Goal: Navigation & Orientation: Find specific page/section

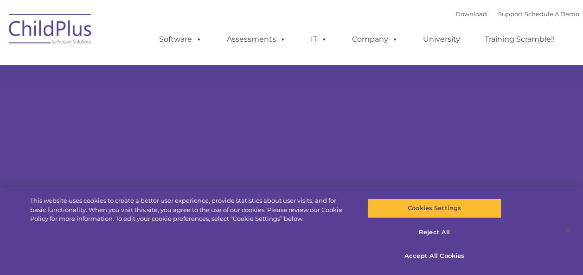
select select "MEDIUM"
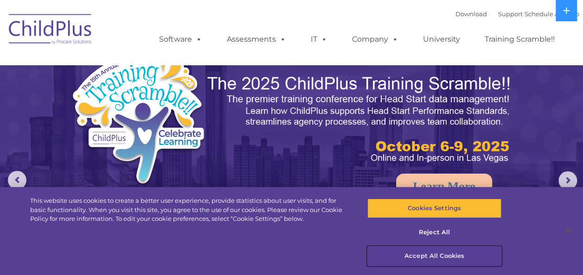
click at [448, 256] on button "Accept All Cookies" at bounding box center [434, 256] width 134 height 19
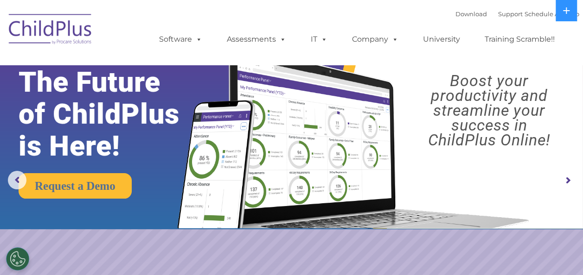
drag, startPoint x: 558, startPoint y: 9, endPoint x: 232, endPoint y: 101, distance: 338.7
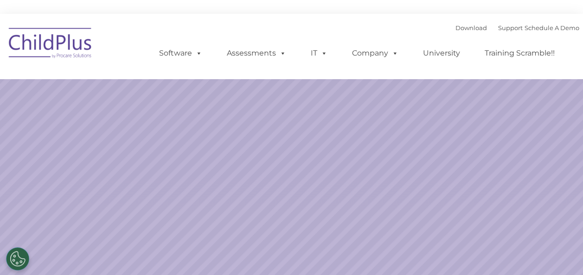
select select "MEDIUM"
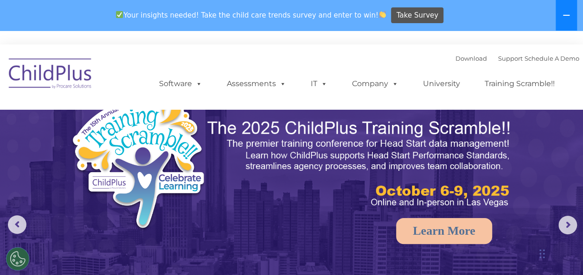
click at [567, 13] on icon at bounding box center [566, 15] width 7 height 7
